Goal: Communication & Community: Answer question/provide support

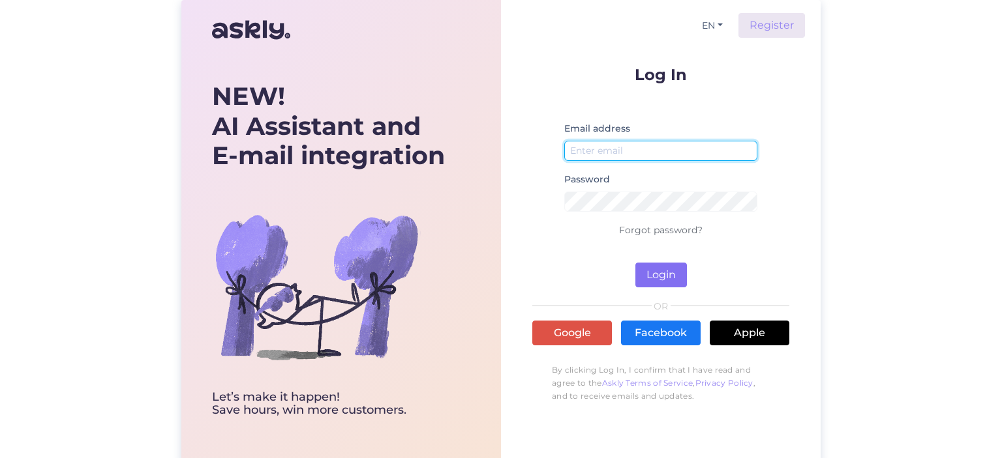
type input "[EMAIL_ADDRESS][PERSON_NAME][DOMAIN_NAME]"
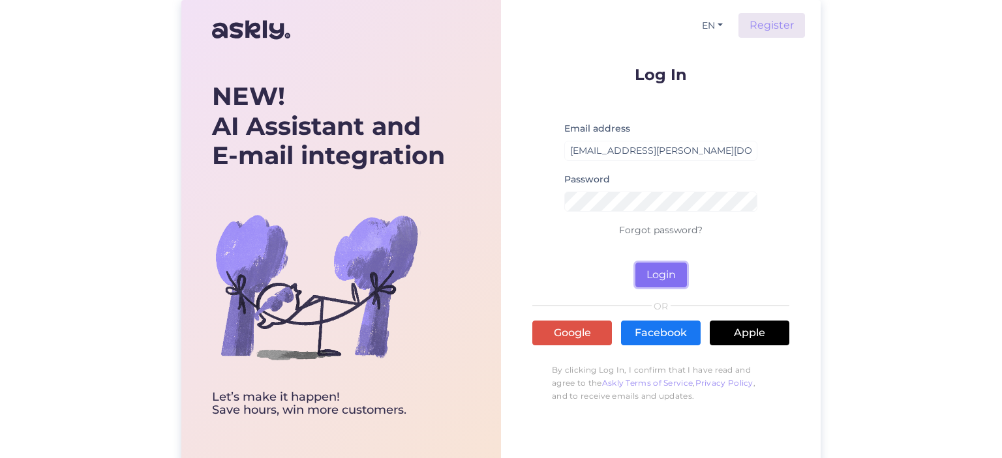
click at [648, 271] on button "Login" at bounding box center [661, 275] width 52 height 25
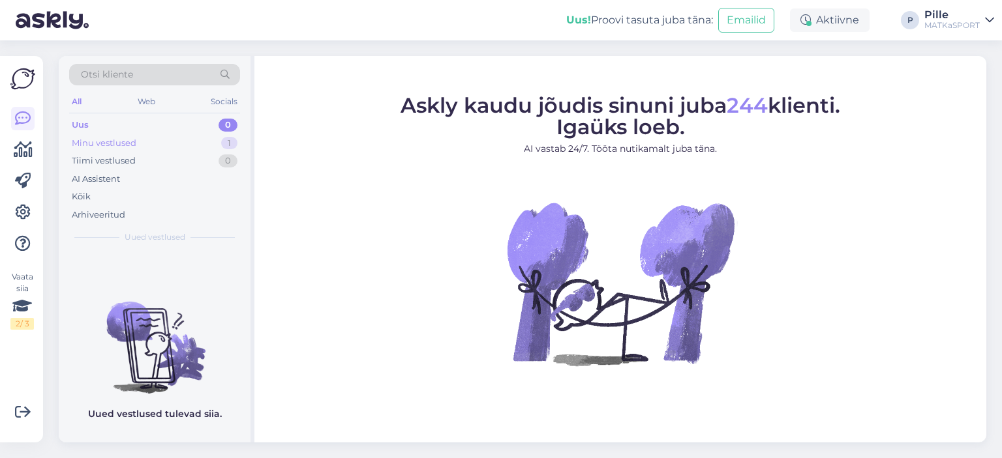
click at [112, 141] on div "Minu vestlused" at bounding box center [104, 143] width 65 height 13
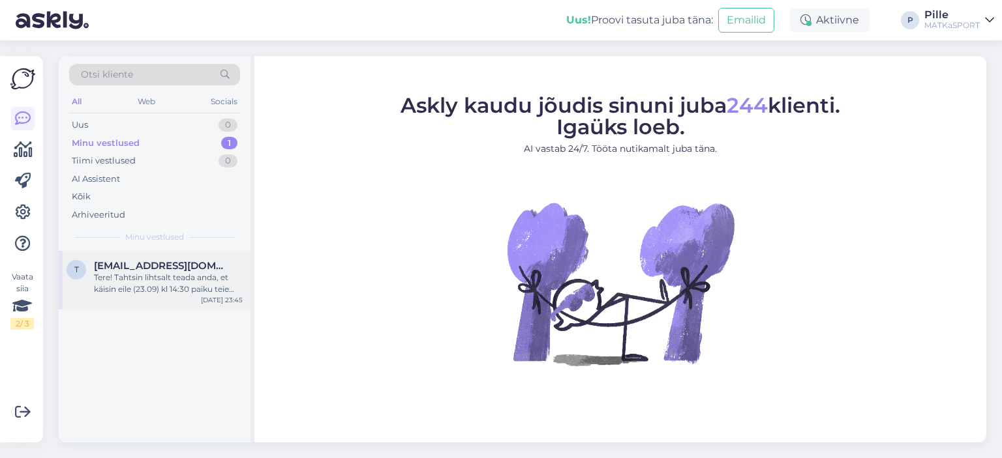
click at [193, 278] on div "Tere! Tahtsin lihtsalt teada anda, et käisin eile (23.09) kl 14:30 paiku teie J…" at bounding box center [168, 283] width 149 height 23
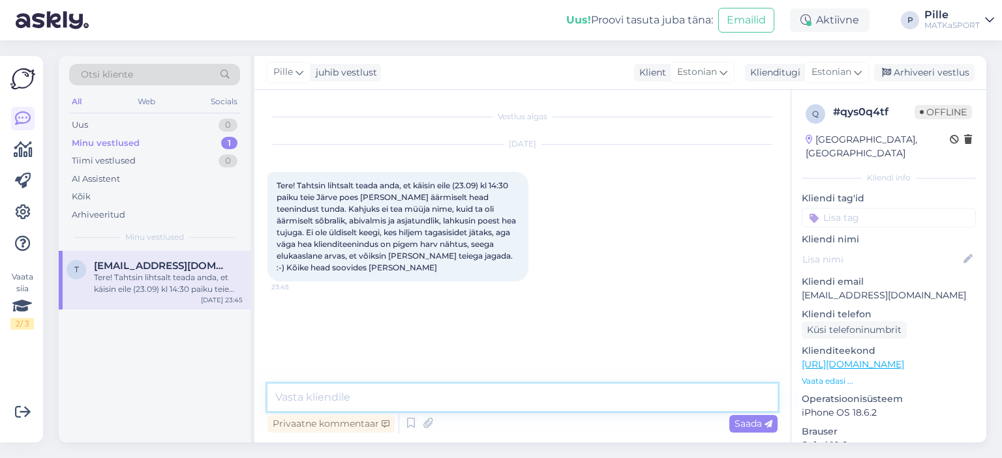
click at [490, 395] on textarea at bounding box center [522, 397] width 510 height 27
click at [359, 398] on textarea "Tere, aitäh Teile. Anname" at bounding box center [522, 397] width 510 height 27
click at [419, 397] on textarea "Tere, aitäh Teile. Anname" at bounding box center [522, 397] width 510 height 27
click at [434, 398] on textarea "Tere, aitäh Teile. Anname info edasi" at bounding box center [522, 397] width 510 height 27
click at [431, 398] on textarea "Tere, aitäh Teile. Anname info edasi" at bounding box center [522, 397] width 510 height 27
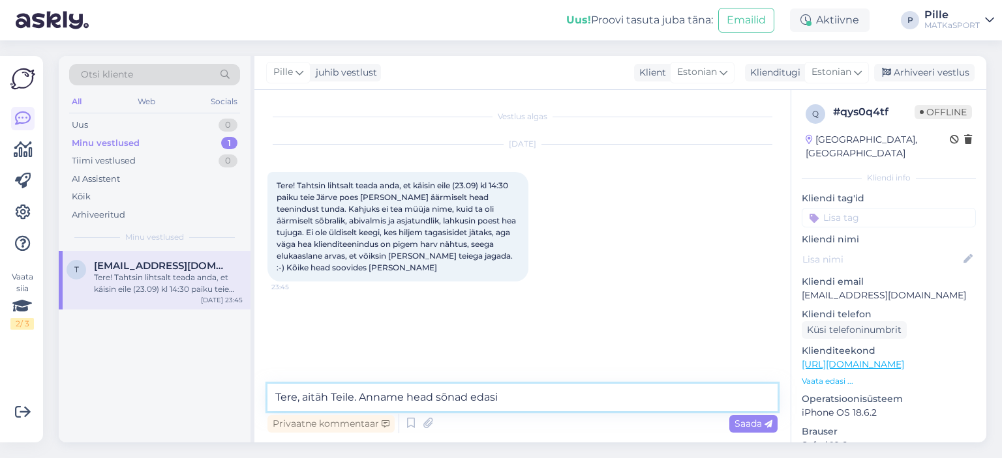
click at [503, 406] on textarea "Tere, aitäh Teile. Anname head sõnad edasi" at bounding box center [522, 397] width 510 height 27
click at [354, 393] on textarea "Tere, aitäh Teile. Anname head sõnad edasi." at bounding box center [522, 397] width 510 height 27
click at [507, 397] on textarea "Tere, aitäh Tõnis. Anname head sõnad edasi." at bounding box center [522, 397] width 510 height 27
click at [363, 397] on textarea "Tere, aitäh Tõnis. Anname head sõnad edasi." at bounding box center [522, 397] width 510 height 27
click at [410, 397] on textarea "Tere, aitäh Tõnis! Anname head sõnad edasi." at bounding box center [522, 397] width 510 height 27
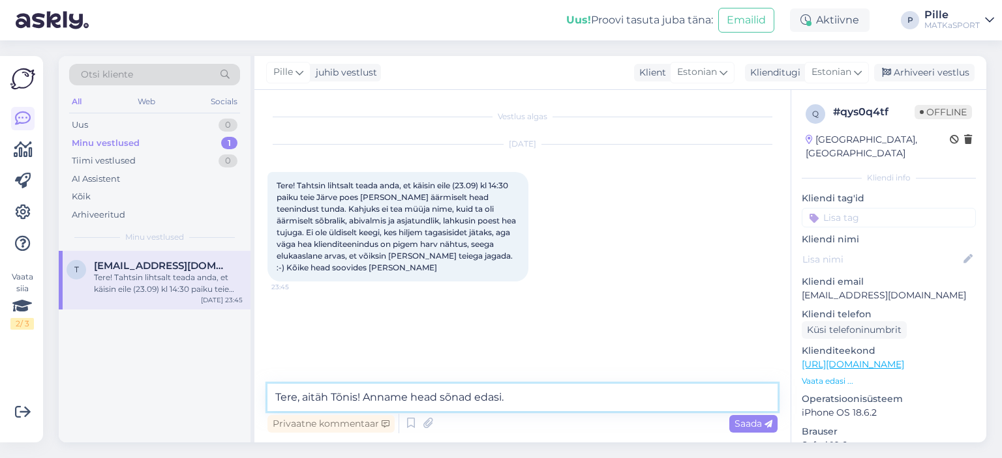
click at [477, 396] on textarea "Tere, aitäh Tõnis! Anname head sõnad edasi." at bounding box center [522, 397] width 510 height 27
click at [357, 397] on textarea "Tere, aitäh Tõnis! Anname head sõnad kindlasti edasi." at bounding box center [522, 397] width 510 height 27
click at [361, 398] on textarea "Tere, aitäh Tõnis! Anname head sõnad kindlasti edasi." at bounding box center [522, 397] width 510 height 27
click at [447, 395] on textarea "Tere, aitäh Tõnis! Rõõm kuulda, [PERSON_NAME] head sõnad kindlasti edasi." at bounding box center [522, 397] width 510 height 27
type textarea "Tere, aitäh Tõnis! Rõõm kuulda, anname head sõnad kindlasti edasi."
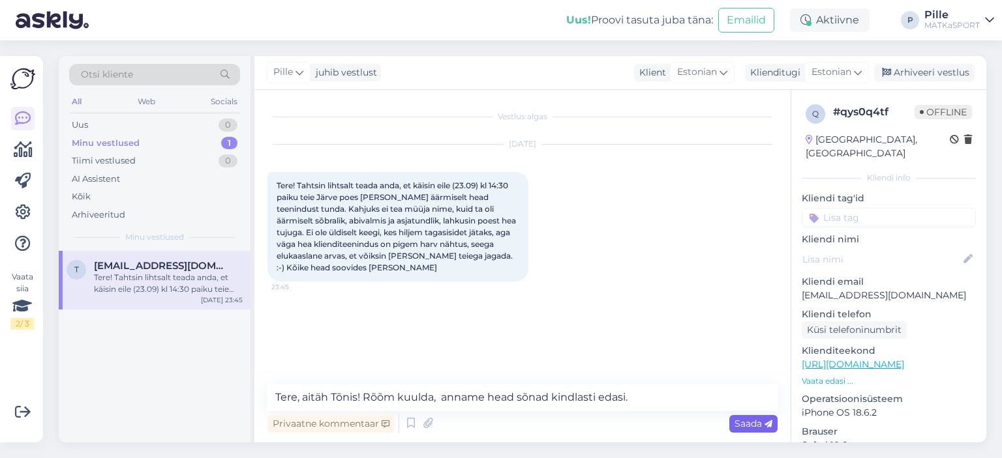
click at [747, 421] on span "Saada" at bounding box center [753, 424] width 38 height 12
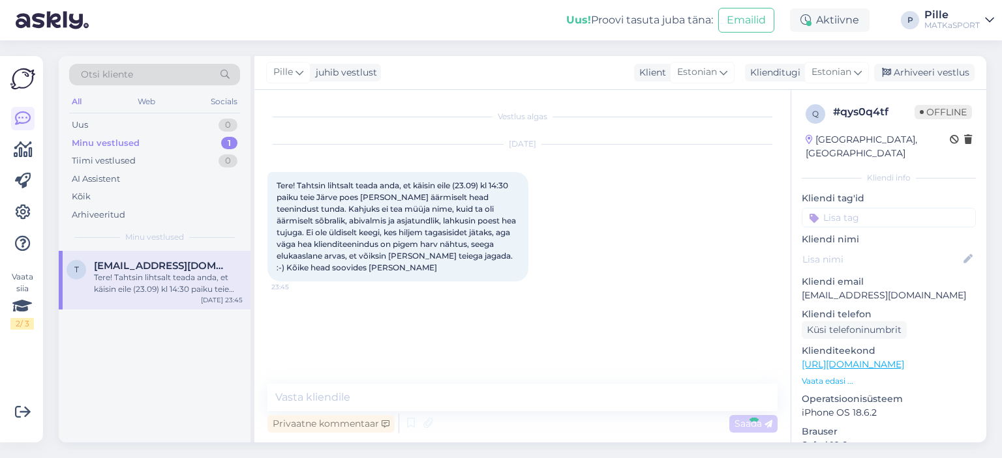
scroll to position [18, 0]
